Goal: Task Accomplishment & Management: Manage account settings

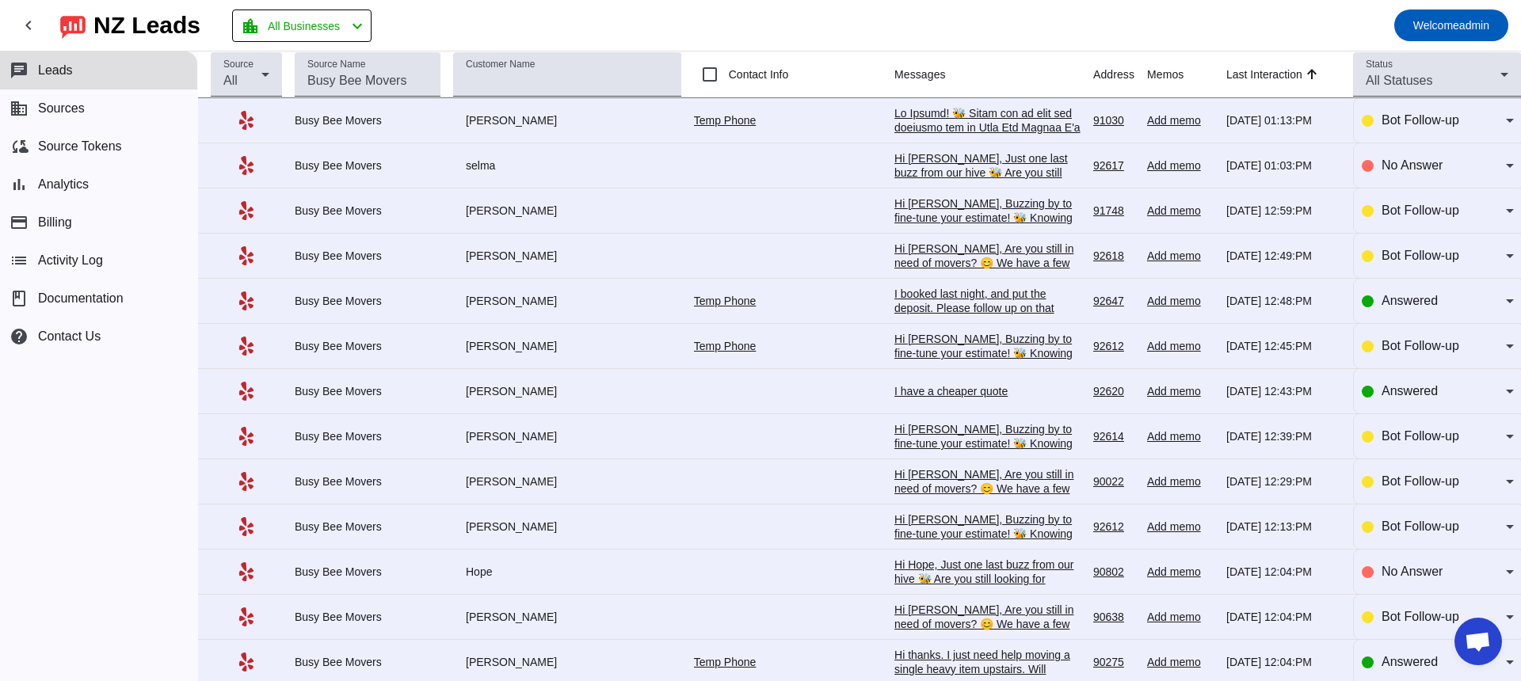
click at [706, 21] on mat-toolbar-row "chevron_left [GEOGRAPHIC_DATA] Leads location_city All Businesses chevron_left …" at bounding box center [760, 25] width 1521 height 51
click at [1420, 127] on span "Bot Follow-up" at bounding box center [1420, 119] width 78 height 13
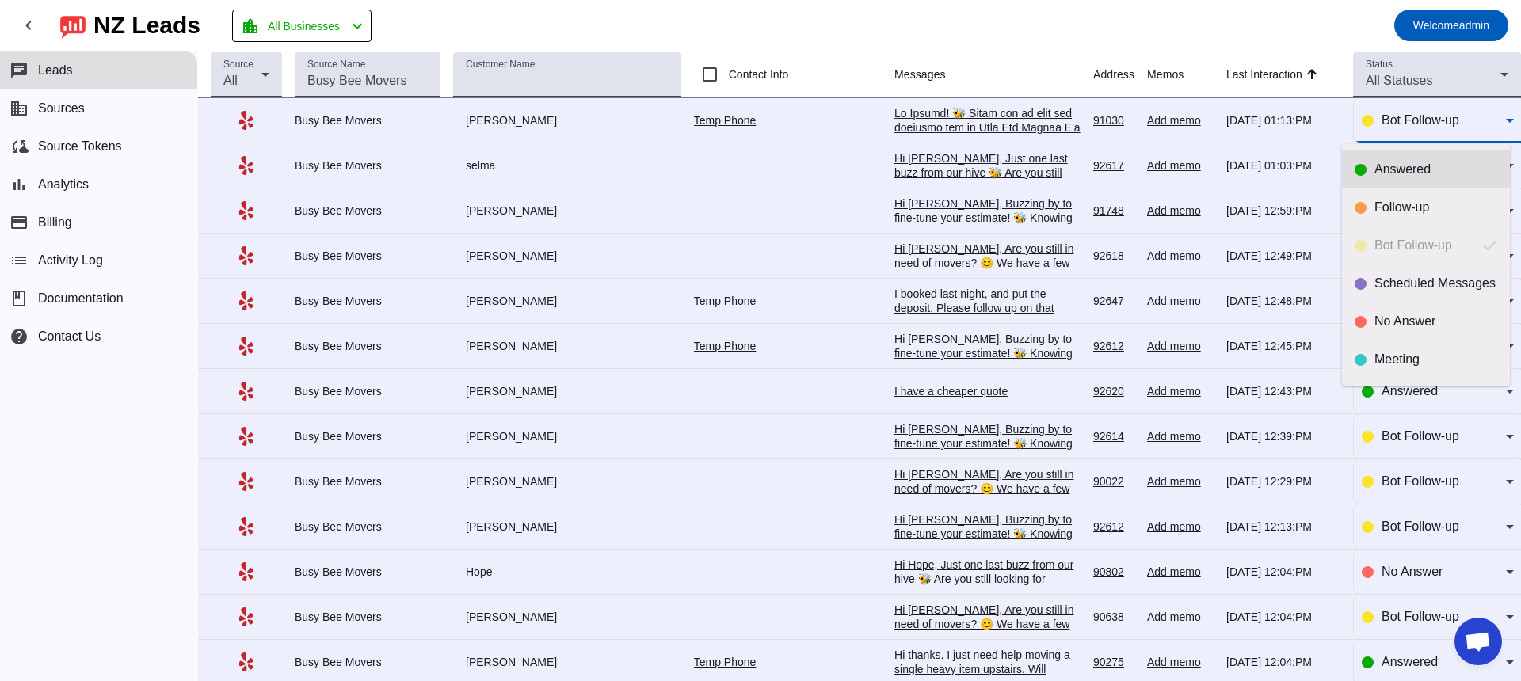
click at [1403, 171] on div "Answered" at bounding box center [1435, 170] width 123 height 16
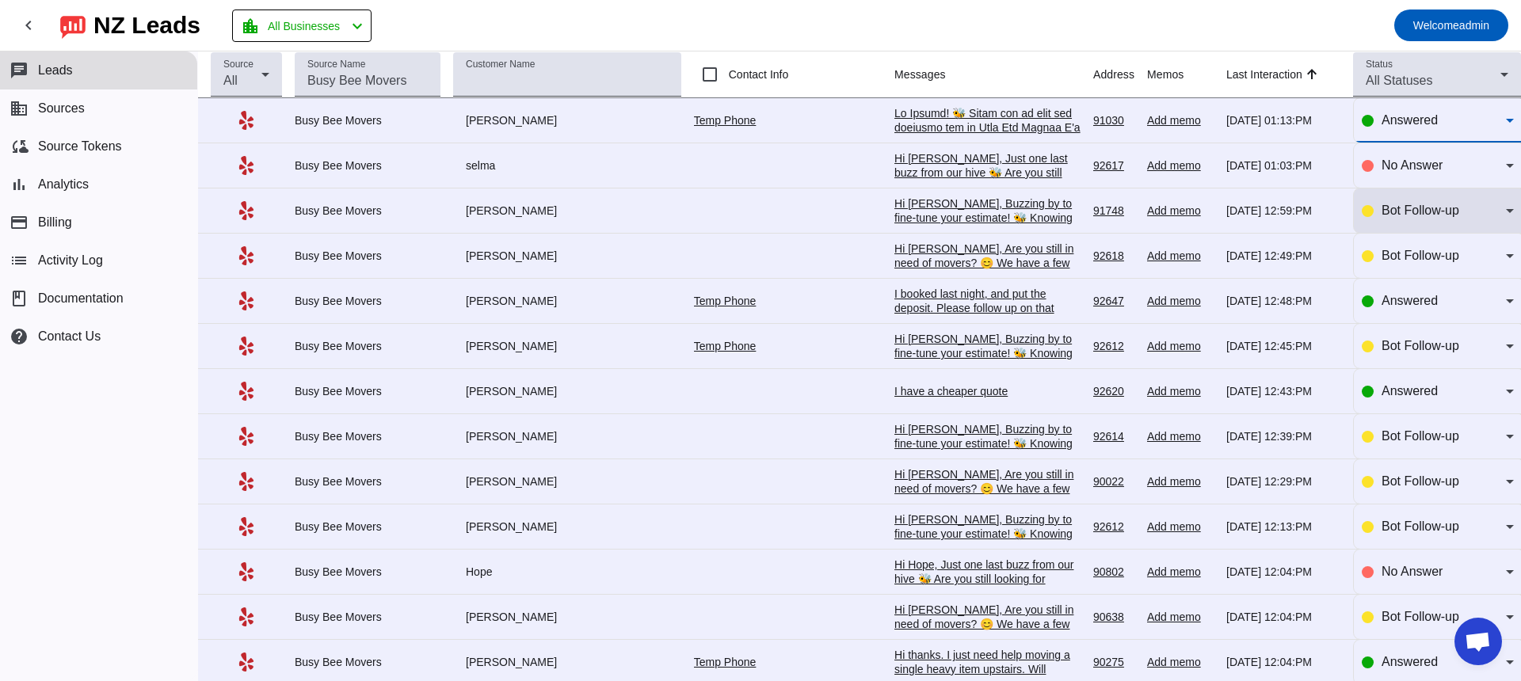
click at [1408, 214] on span "Bot Follow-up" at bounding box center [1420, 210] width 78 height 13
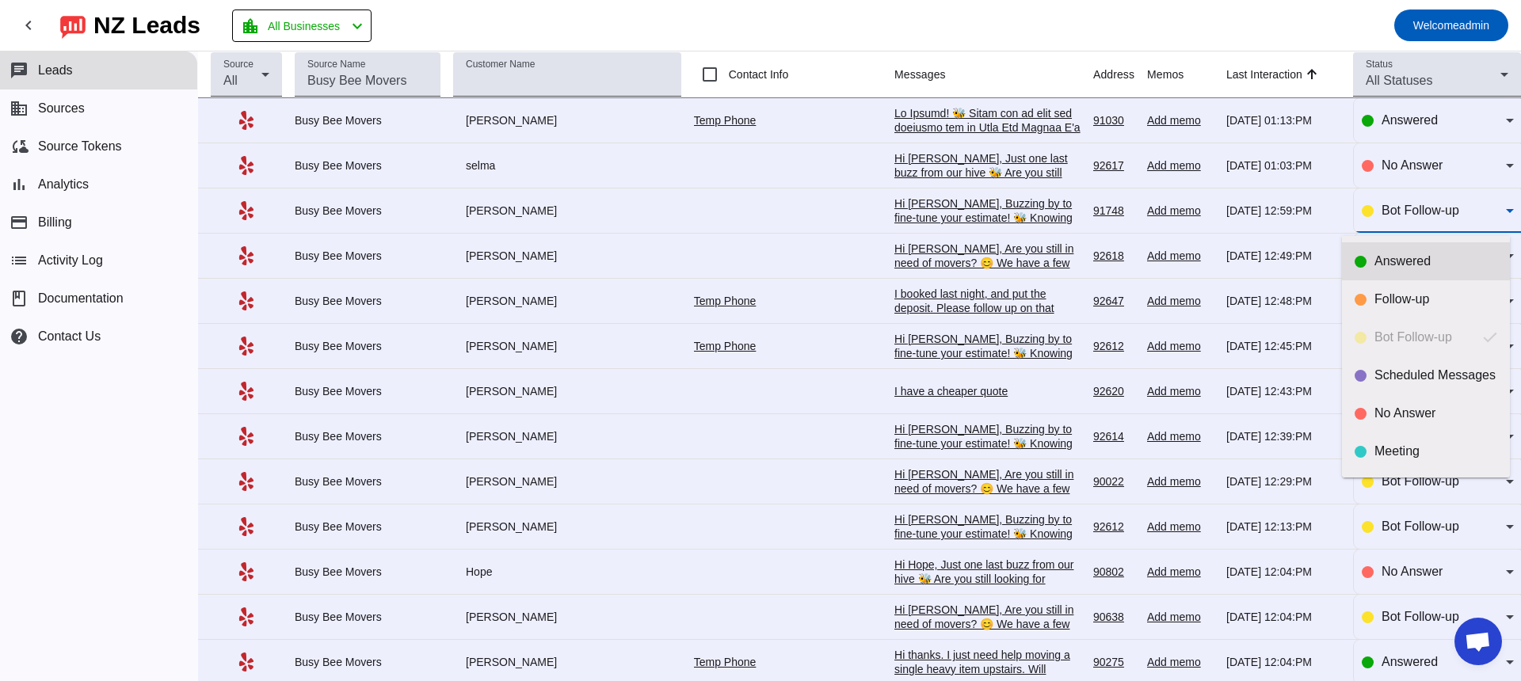
click at [1384, 260] on div "Answered" at bounding box center [1435, 261] width 123 height 16
